Goal: Task Accomplishment & Management: Use online tool/utility

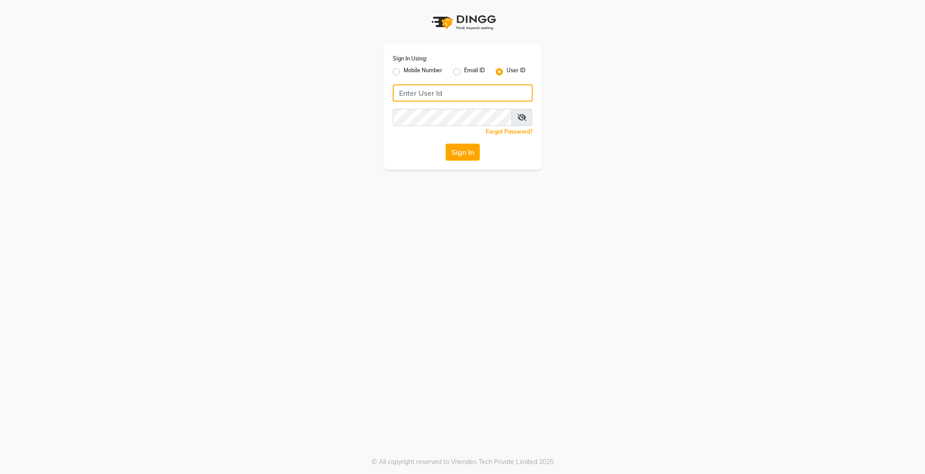
click at [447, 88] on input "Username" at bounding box center [463, 92] width 140 height 17
type input "colourlounge"
click at [448, 160] on button "Sign In" at bounding box center [463, 152] width 34 height 17
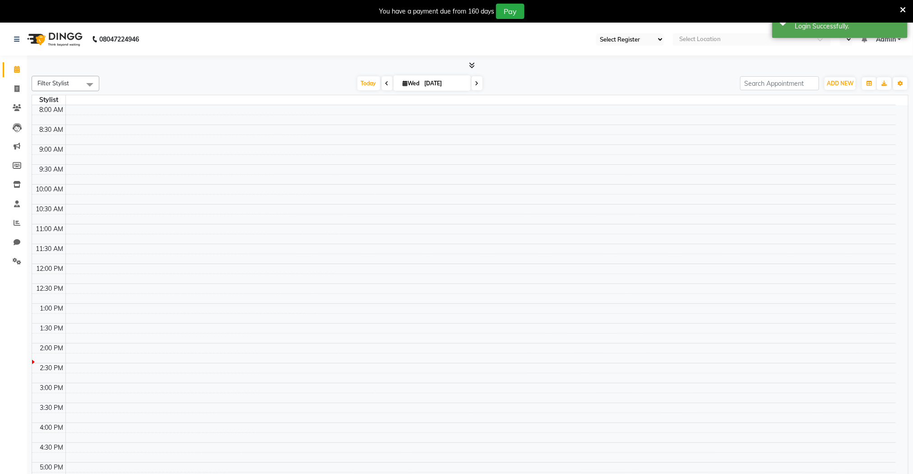
select select "67"
select select "en"
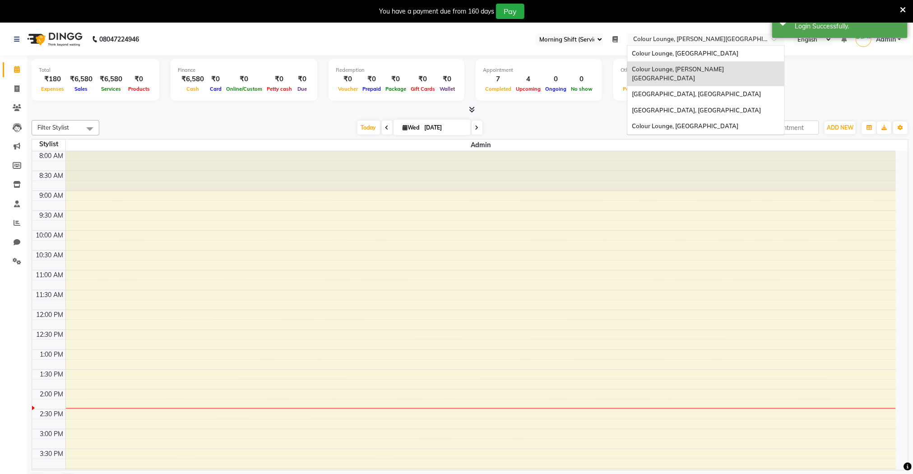
click at [682, 37] on input "text" at bounding box center [697, 40] width 131 height 9
click at [669, 122] on span "Colour Lounge, [GEOGRAPHIC_DATA]" at bounding box center [685, 125] width 107 height 7
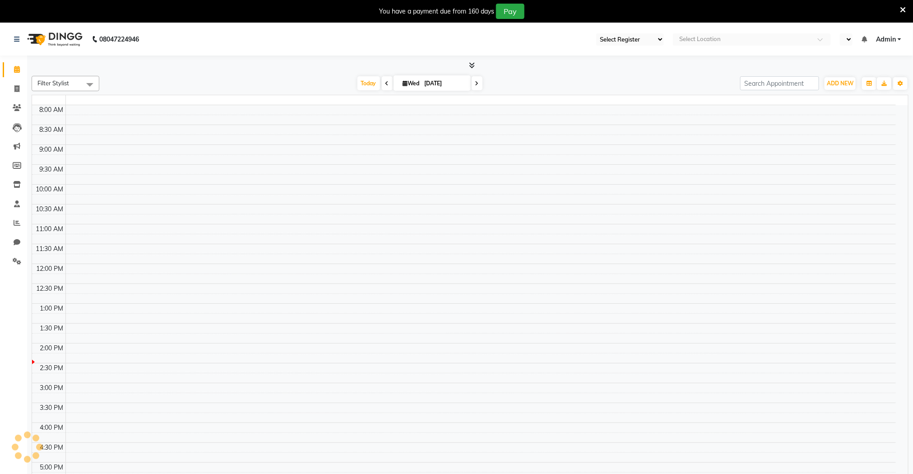
select select "67"
select select "en"
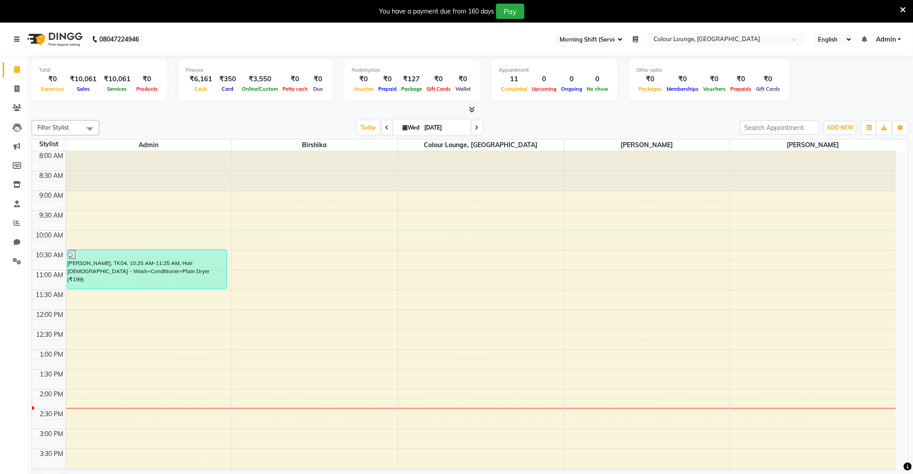
click at [16, 41] on icon at bounding box center [16, 39] width 5 height 6
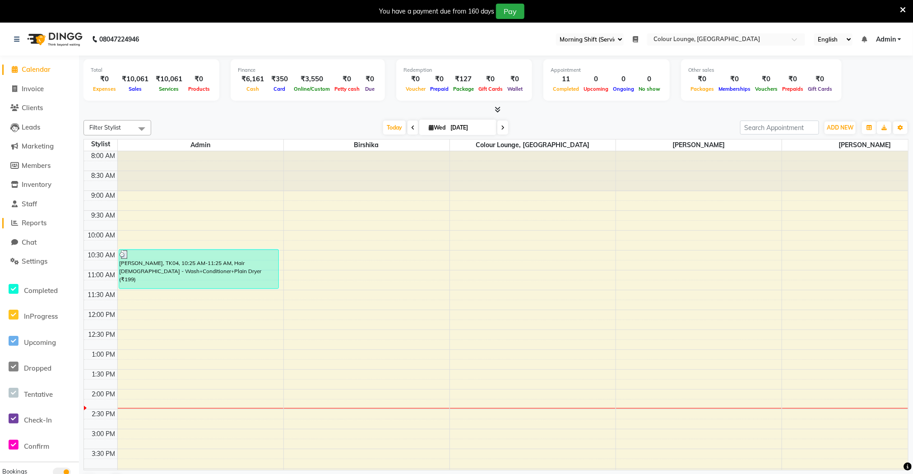
click at [33, 225] on span "Reports" at bounding box center [34, 222] width 25 height 9
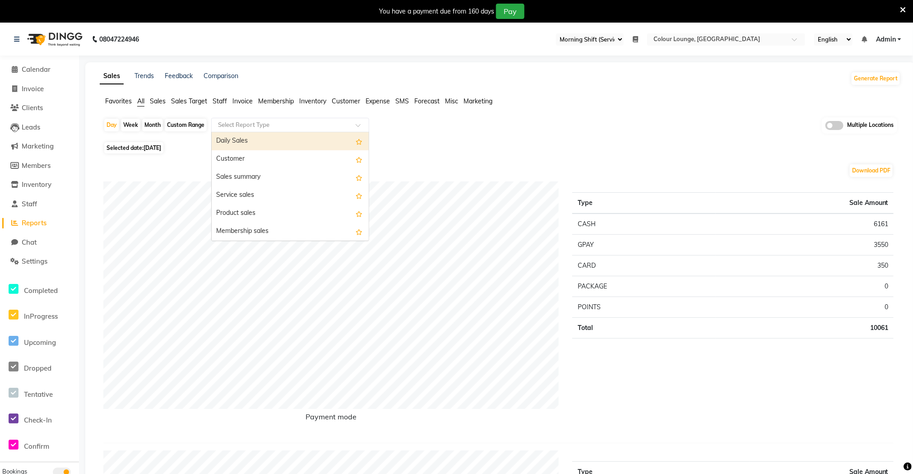
click at [242, 128] on input "text" at bounding box center [281, 125] width 130 height 9
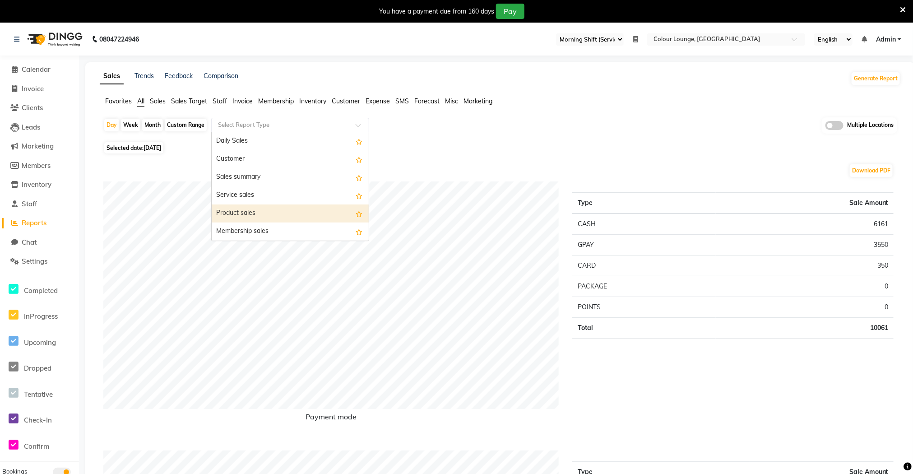
click at [240, 210] on div "Product sales" at bounding box center [290, 213] width 157 height 18
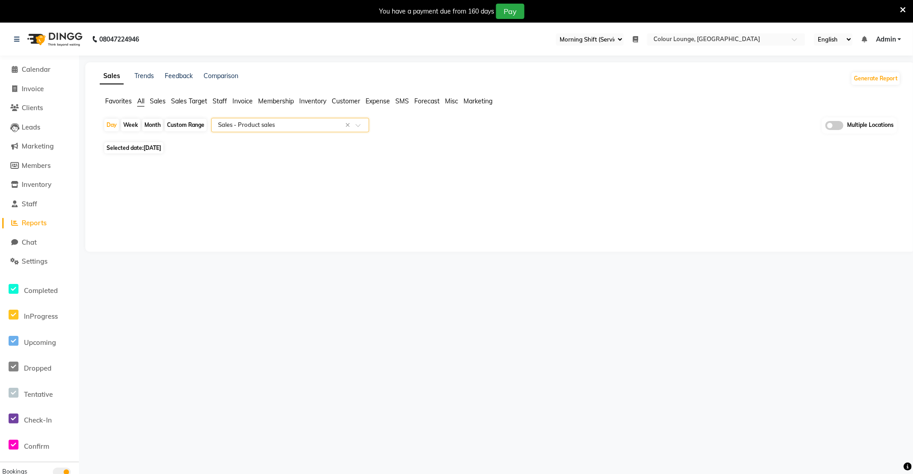
click at [156, 129] on div "Month" at bounding box center [152, 125] width 21 height 13
select select "9"
select select "2025"
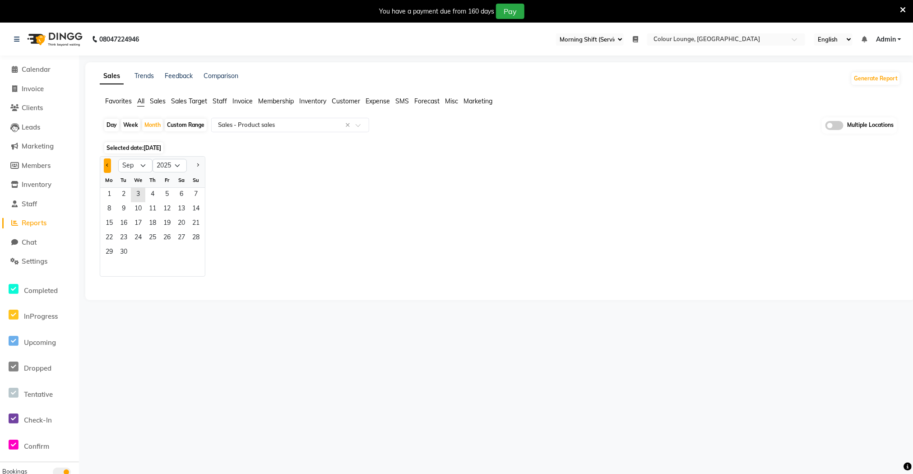
click at [108, 167] on button "Previous month" at bounding box center [107, 165] width 7 height 14
select select "8"
click at [110, 129] on div "Day" at bounding box center [111, 125] width 15 height 13
select select "9"
select select "2025"
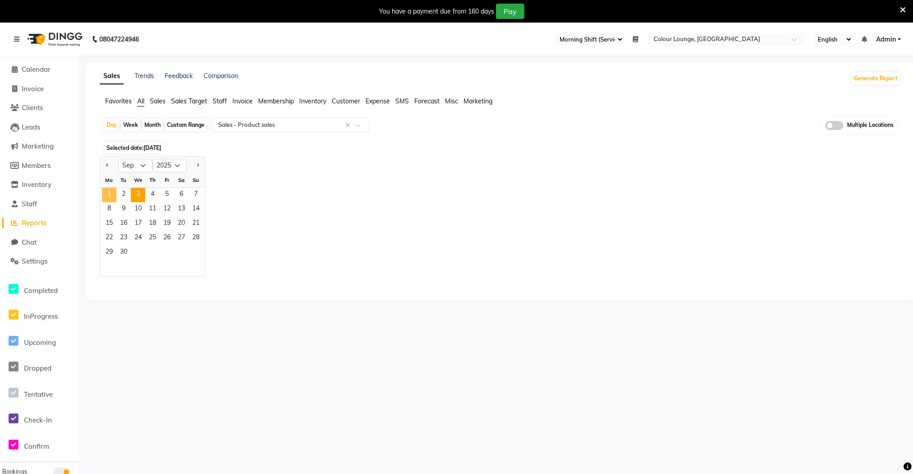
click at [106, 191] on span "1" at bounding box center [109, 195] width 14 height 14
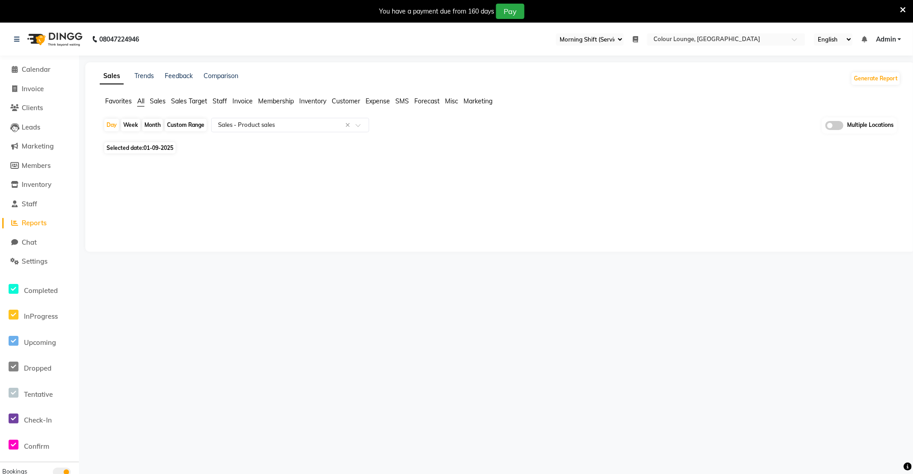
click at [149, 130] on div "Month" at bounding box center [152, 125] width 21 height 13
select select "9"
select select "2025"
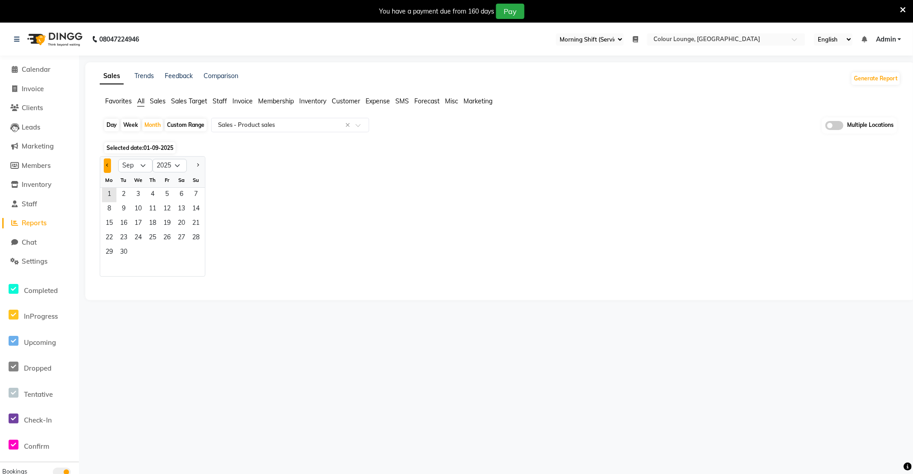
click at [109, 164] on button "Previous month" at bounding box center [107, 165] width 7 height 14
select select "8"
click at [168, 194] on span "1" at bounding box center [167, 195] width 14 height 14
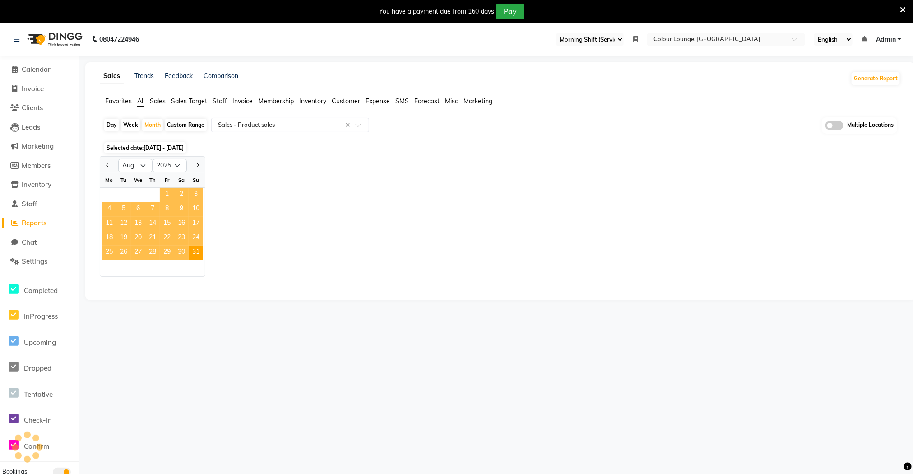
select select "filtered_report"
select select "csv"
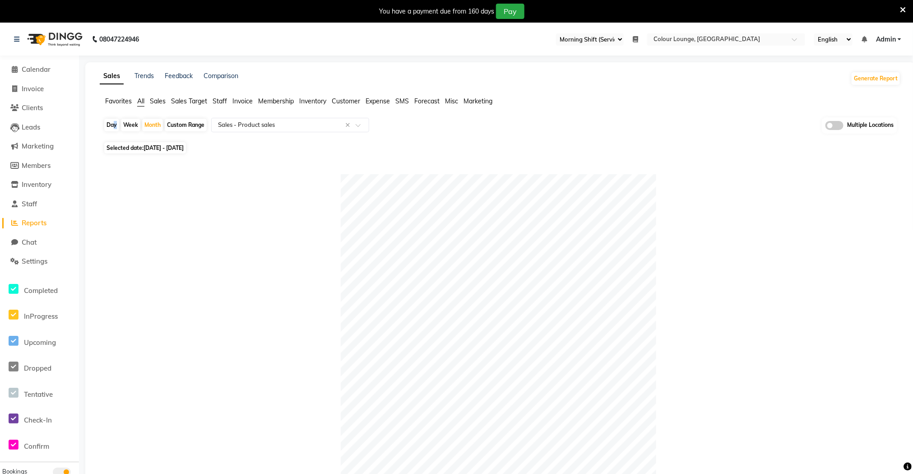
click at [111, 131] on div "Day" at bounding box center [111, 125] width 15 height 13
select select "8"
select select "2025"
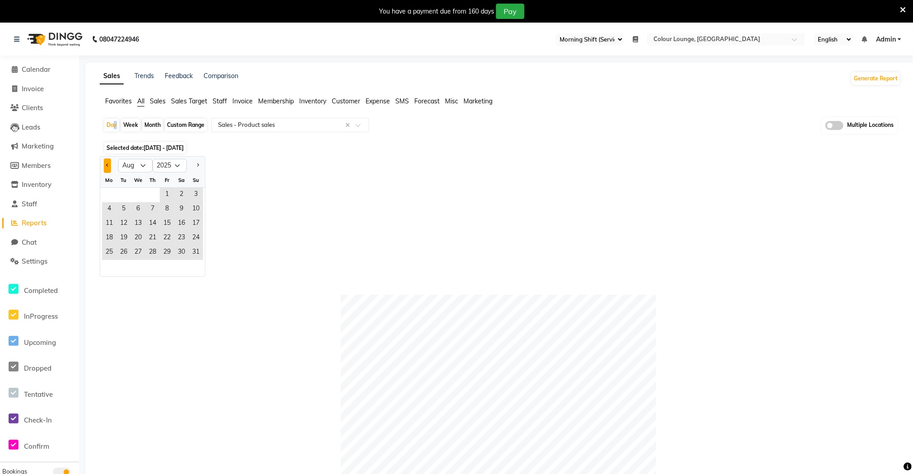
click at [109, 164] on button "Previous month" at bounding box center [107, 165] width 7 height 14
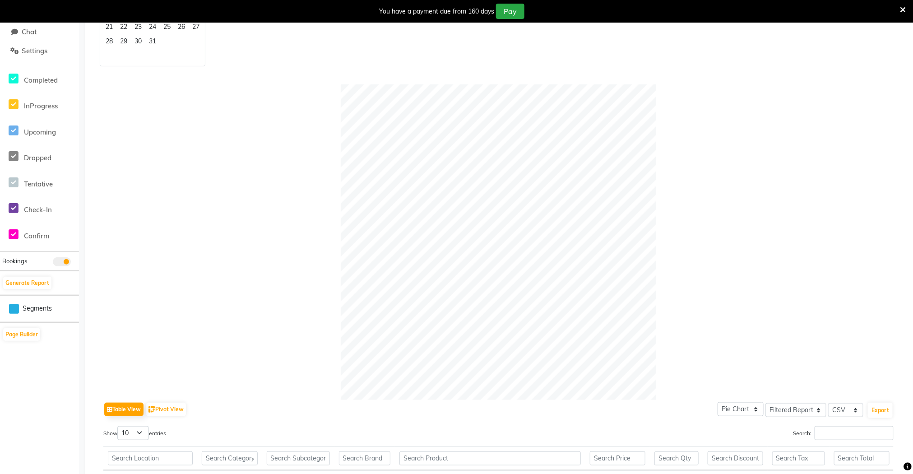
scroll to position [70, 0]
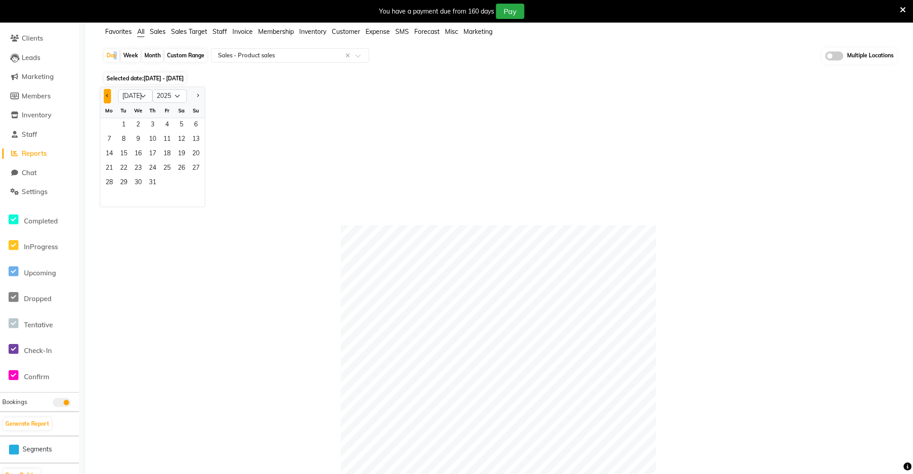
click at [107, 98] on button "Previous month" at bounding box center [107, 96] width 7 height 14
click at [198, 100] on button "Next month" at bounding box center [197, 96] width 7 height 14
select select "8"
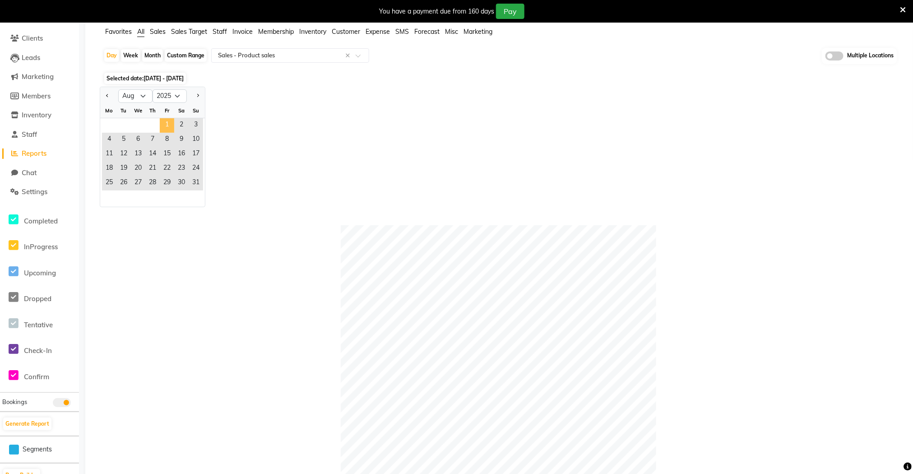
click at [168, 125] on span "1" at bounding box center [167, 125] width 14 height 14
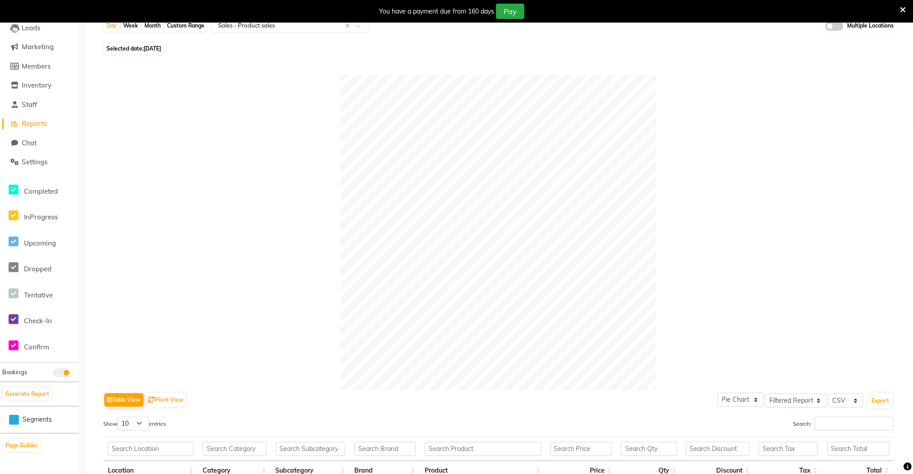
scroll to position [0, 0]
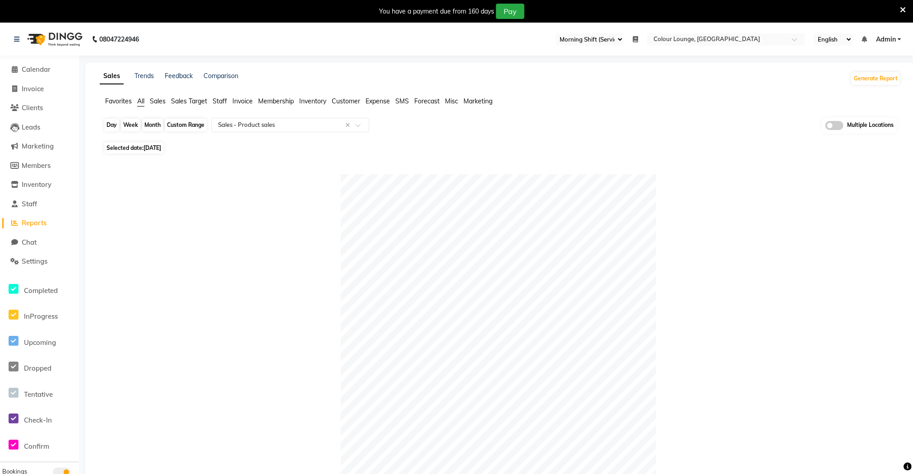
click at [118, 129] on div "Day" at bounding box center [111, 125] width 15 height 13
select select "8"
select select "2025"
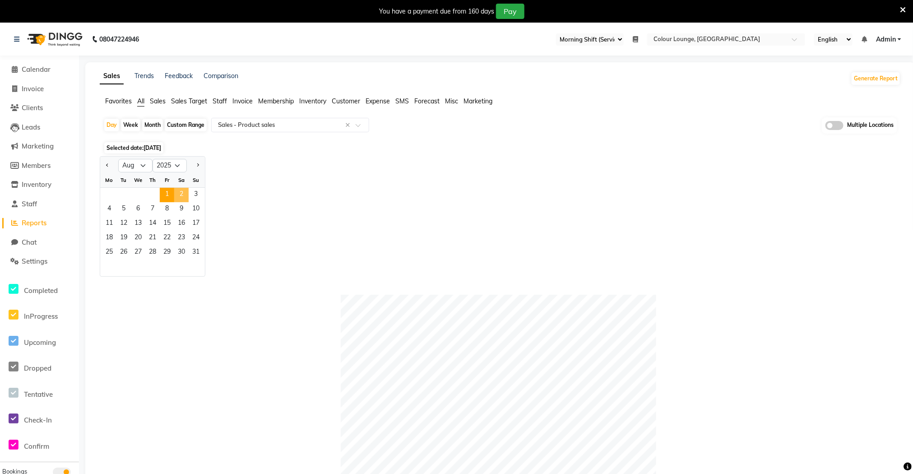
click at [181, 192] on span "2" at bounding box center [181, 195] width 14 height 14
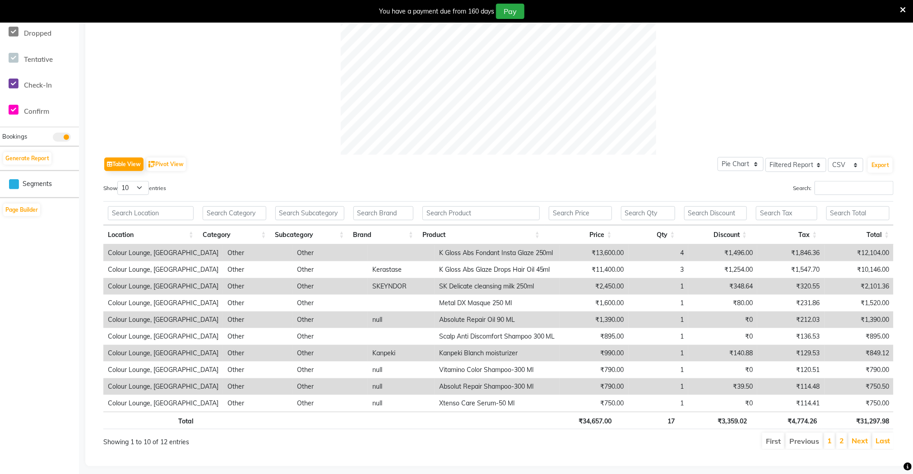
scroll to position [355, 0]
